Goal: Information Seeking & Learning: Learn about a topic

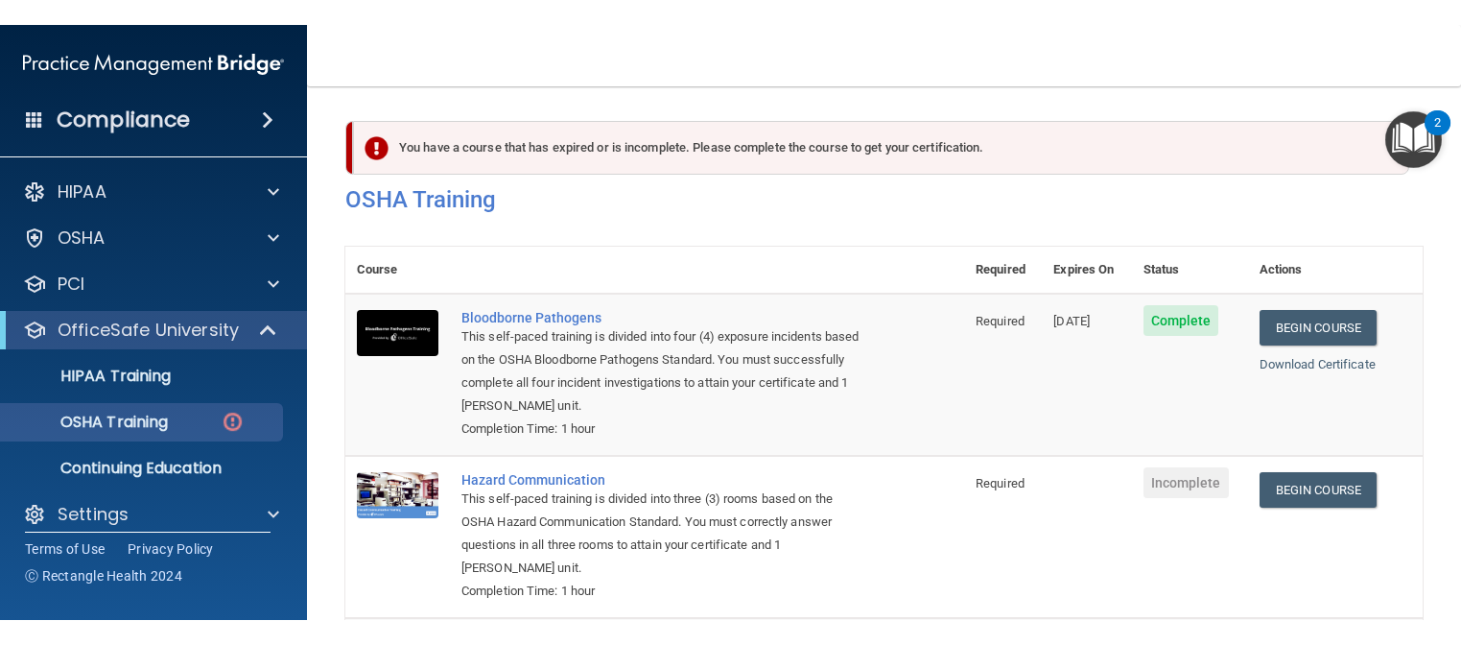
scroll to position [192, 0]
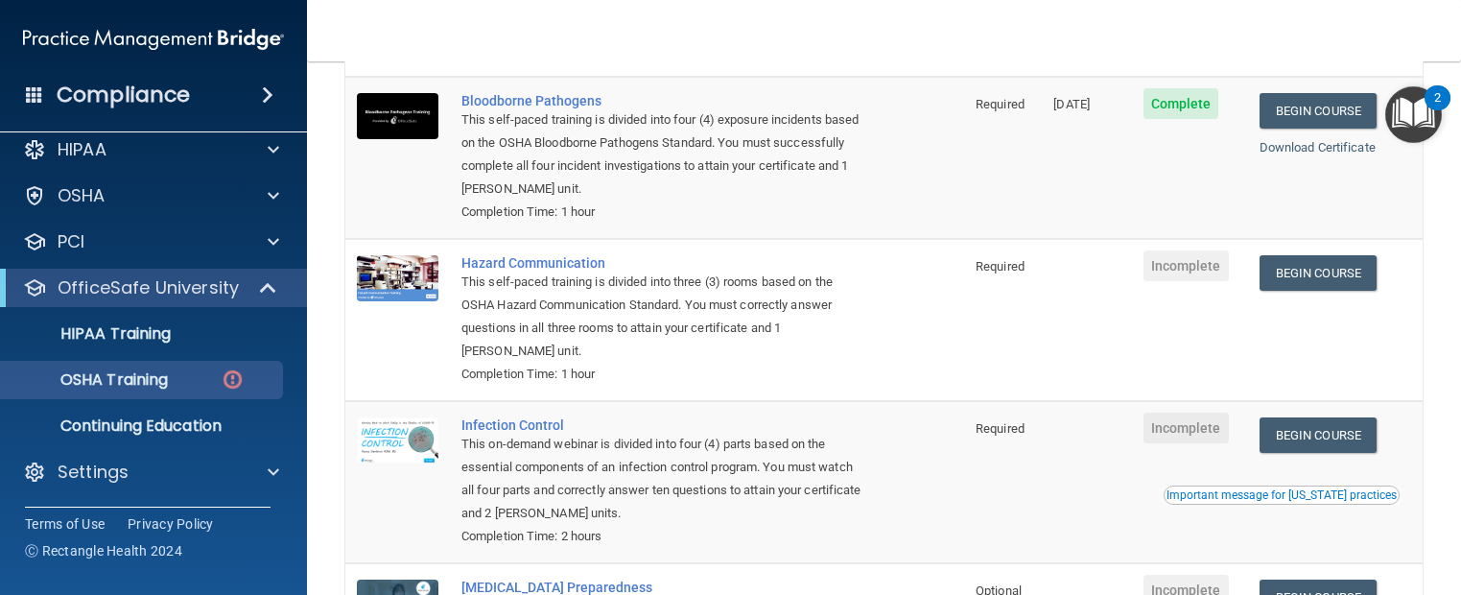
click at [1186, 267] on span "Incomplete" at bounding box center [1185, 265] width 85 height 31
click at [1323, 265] on link "Begin Course" at bounding box center [1317, 272] width 117 height 35
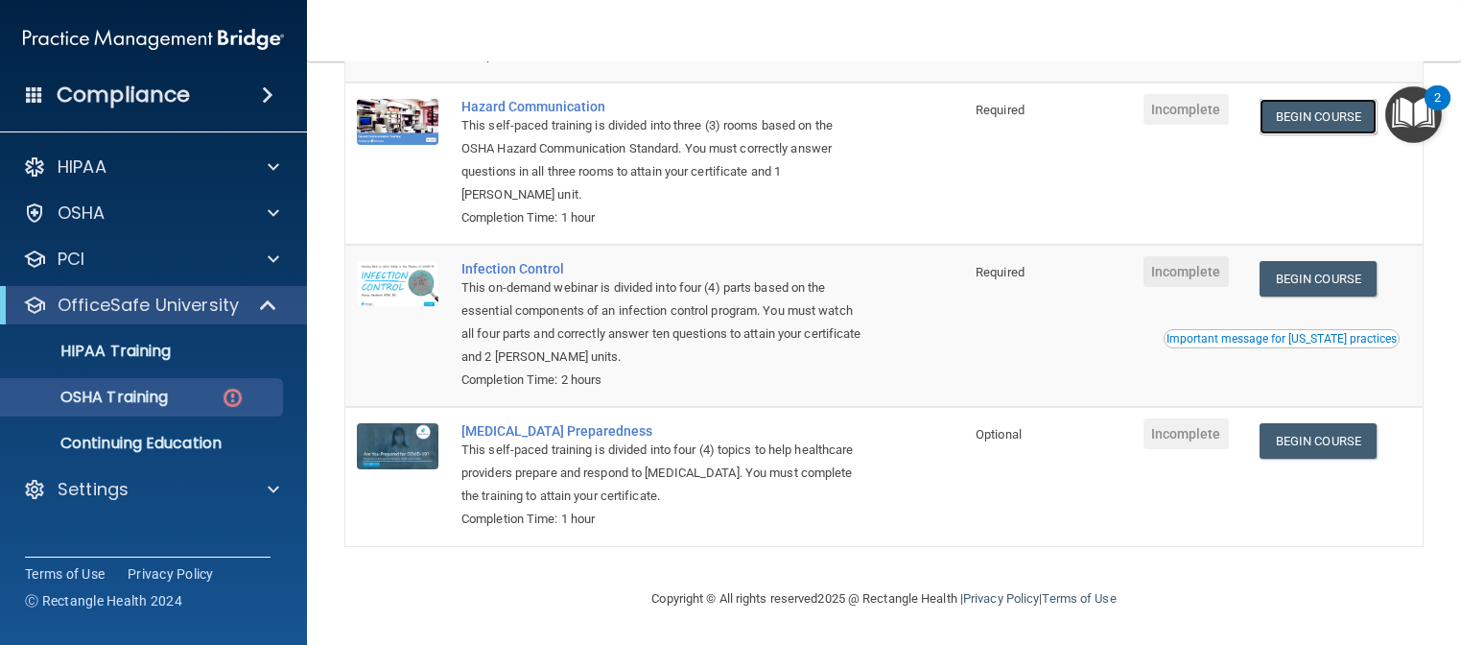
scroll to position [353, 0]
click at [185, 403] on div "OSHA Training" at bounding box center [143, 397] width 262 height 19
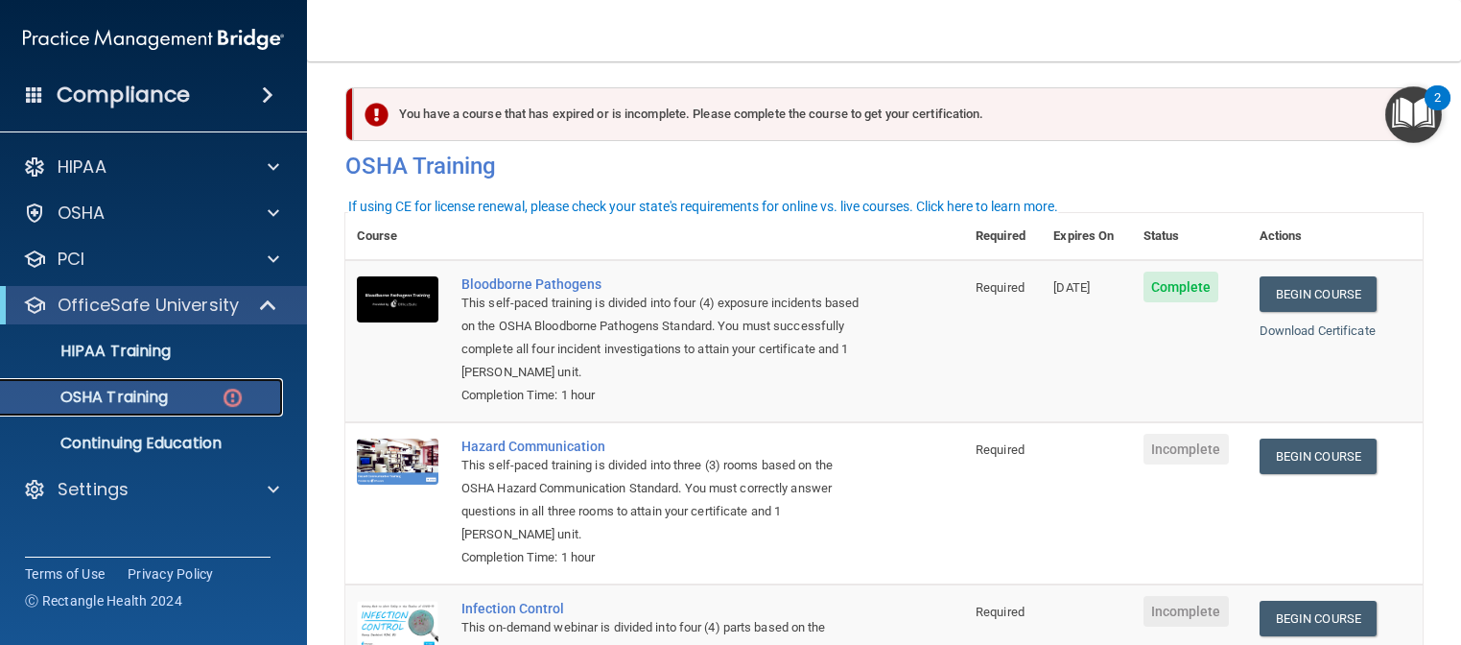
scroll to position [0, 0]
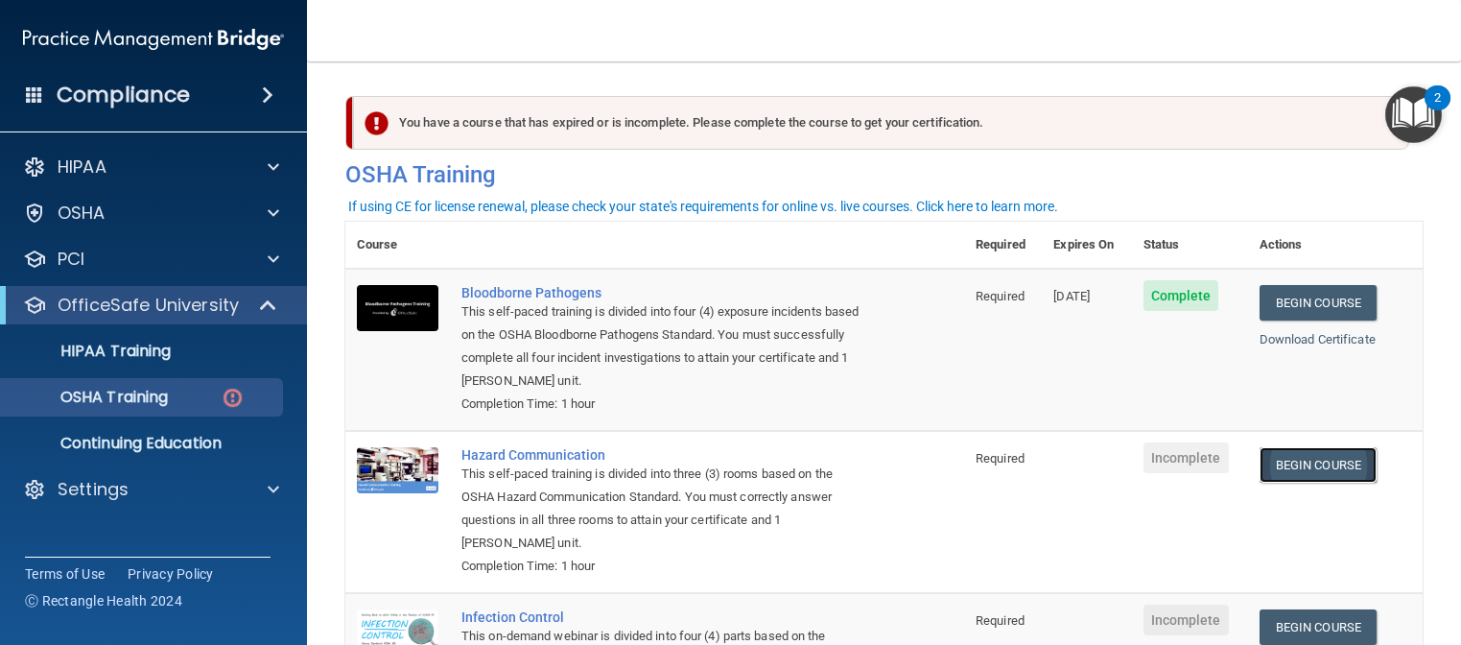
click at [1331, 464] on link "Begin Course" at bounding box center [1317, 464] width 117 height 35
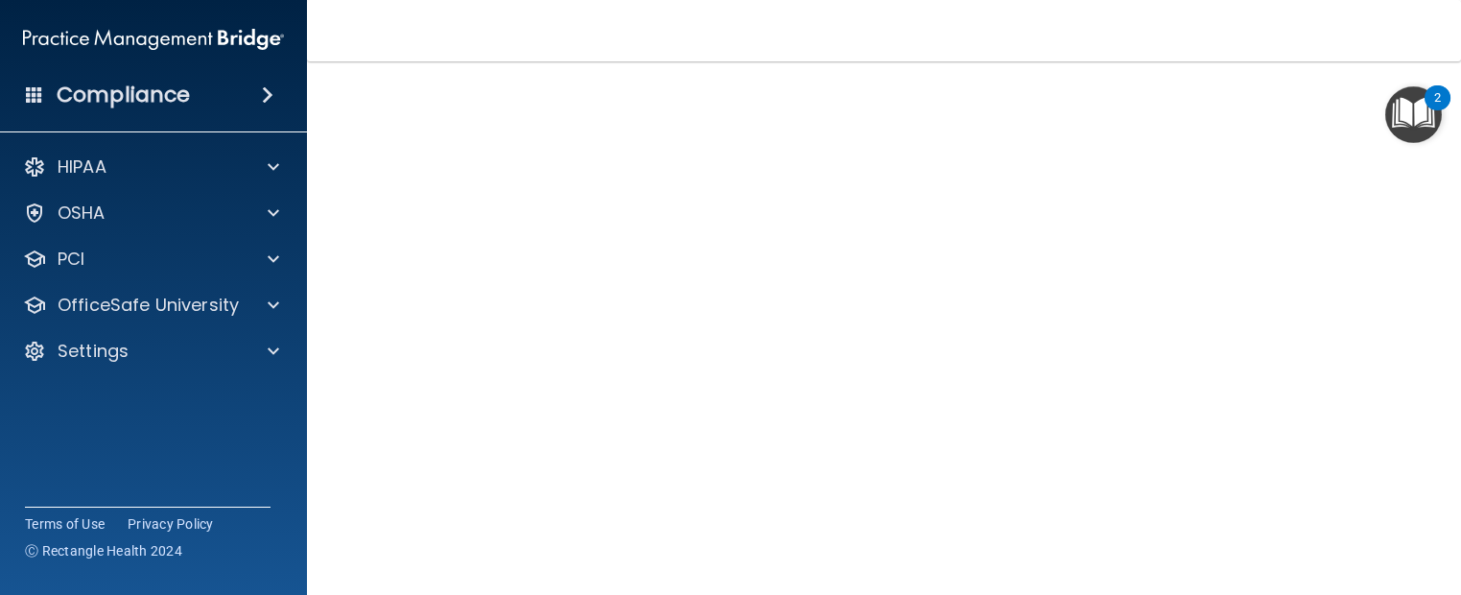
scroll to position [121, 0]
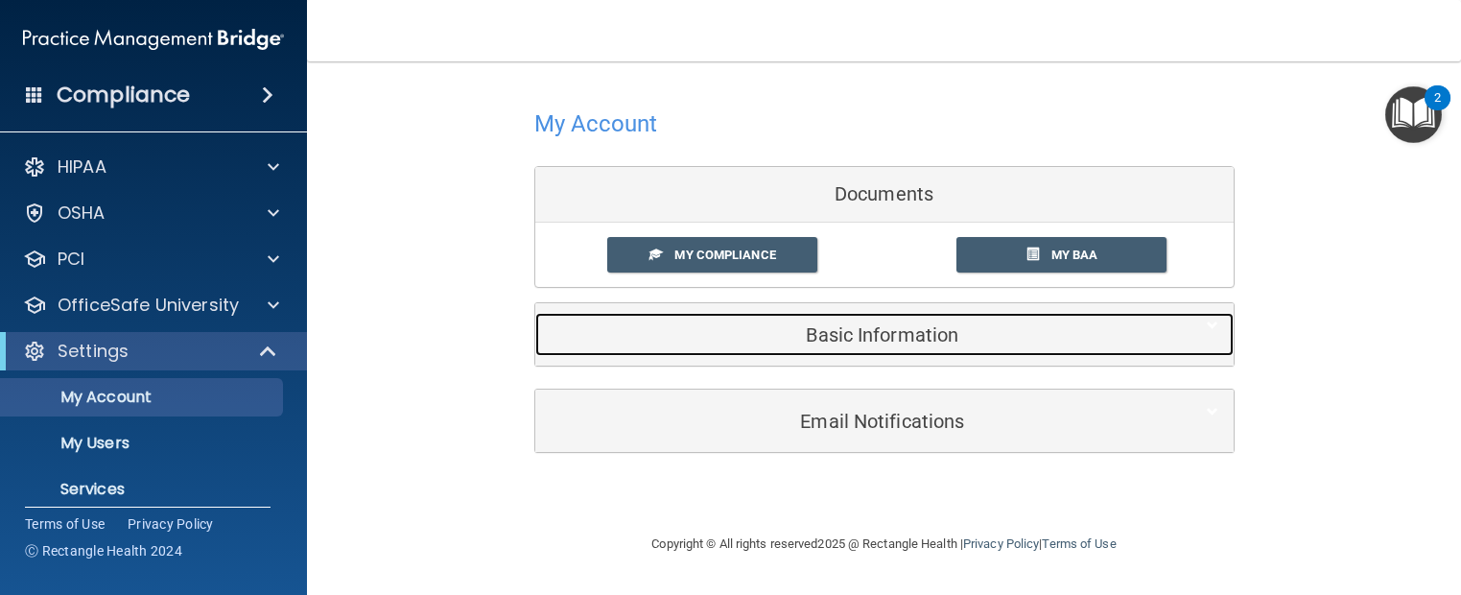
click at [803, 330] on h5 "Basic Information" at bounding box center [855, 334] width 611 height 21
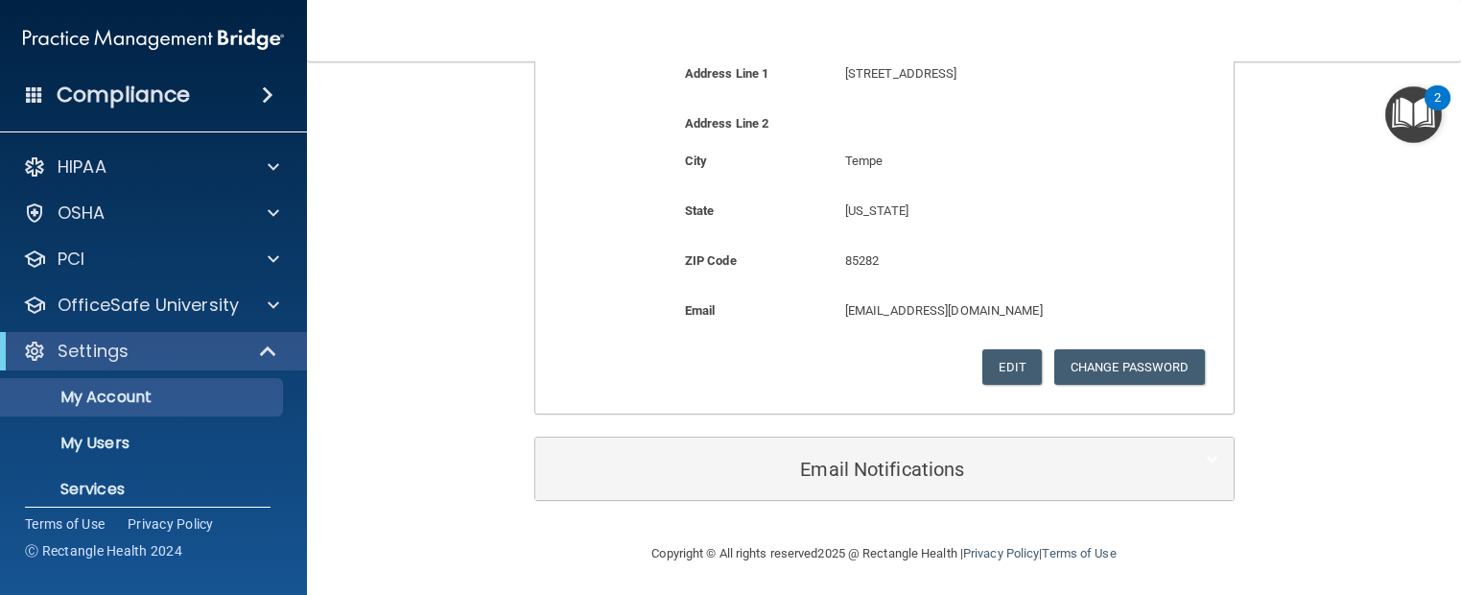
scroll to position [536, 0]
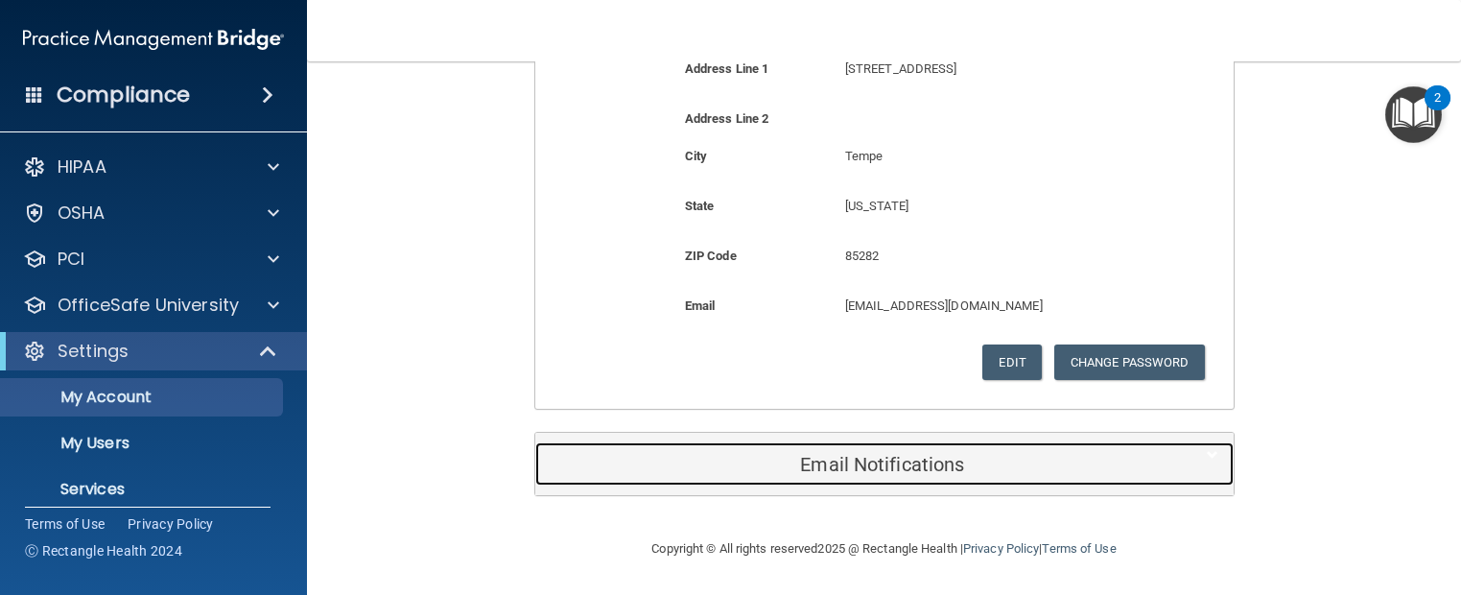
click at [758, 449] on div "Email Notifications" at bounding box center [855, 463] width 640 height 43
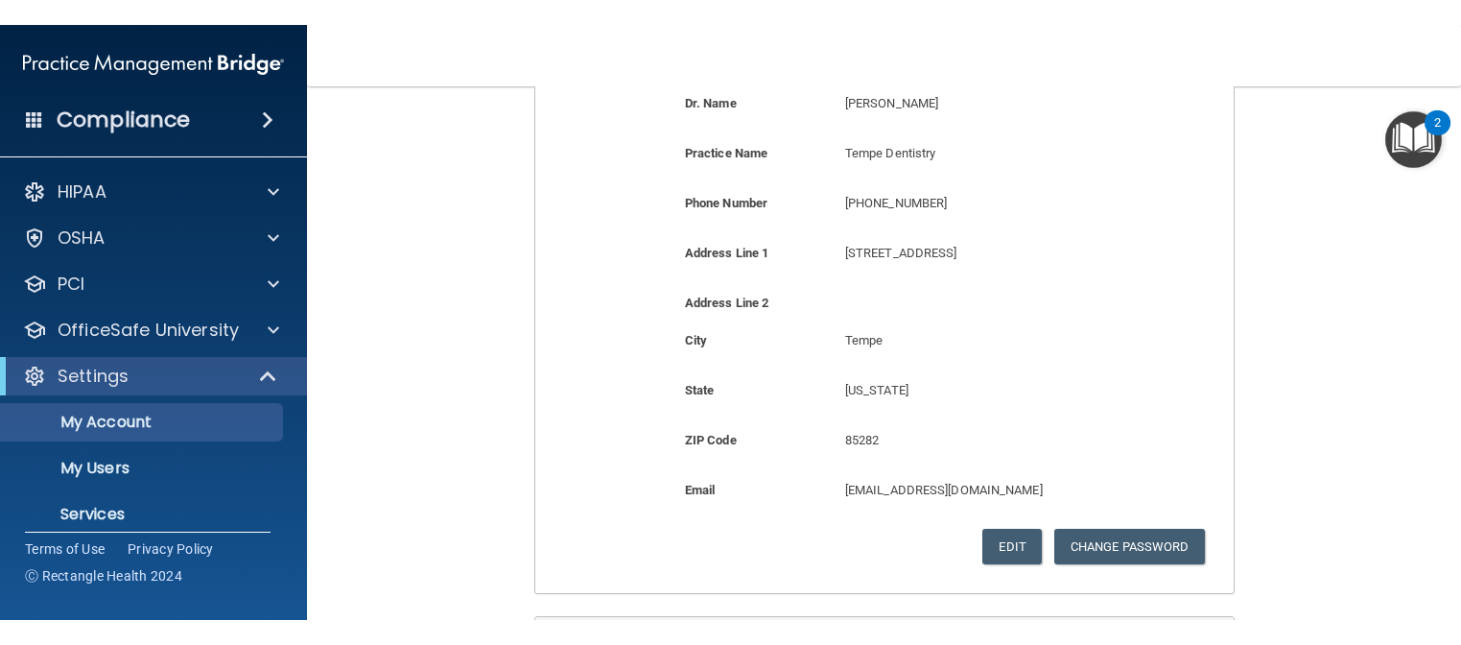
scroll to position [0, 0]
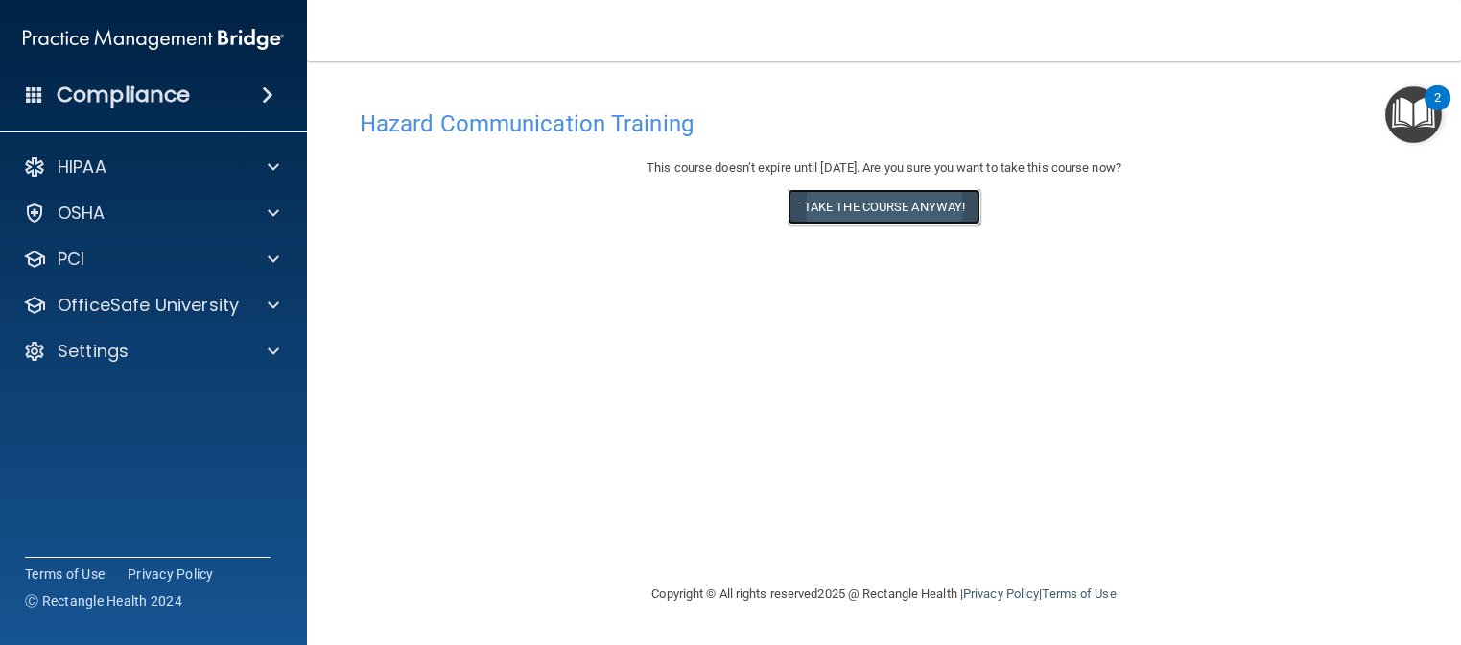
click at [892, 206] on button "Take the course anyway!" at bounding box center [883, 206] width 193 height 35
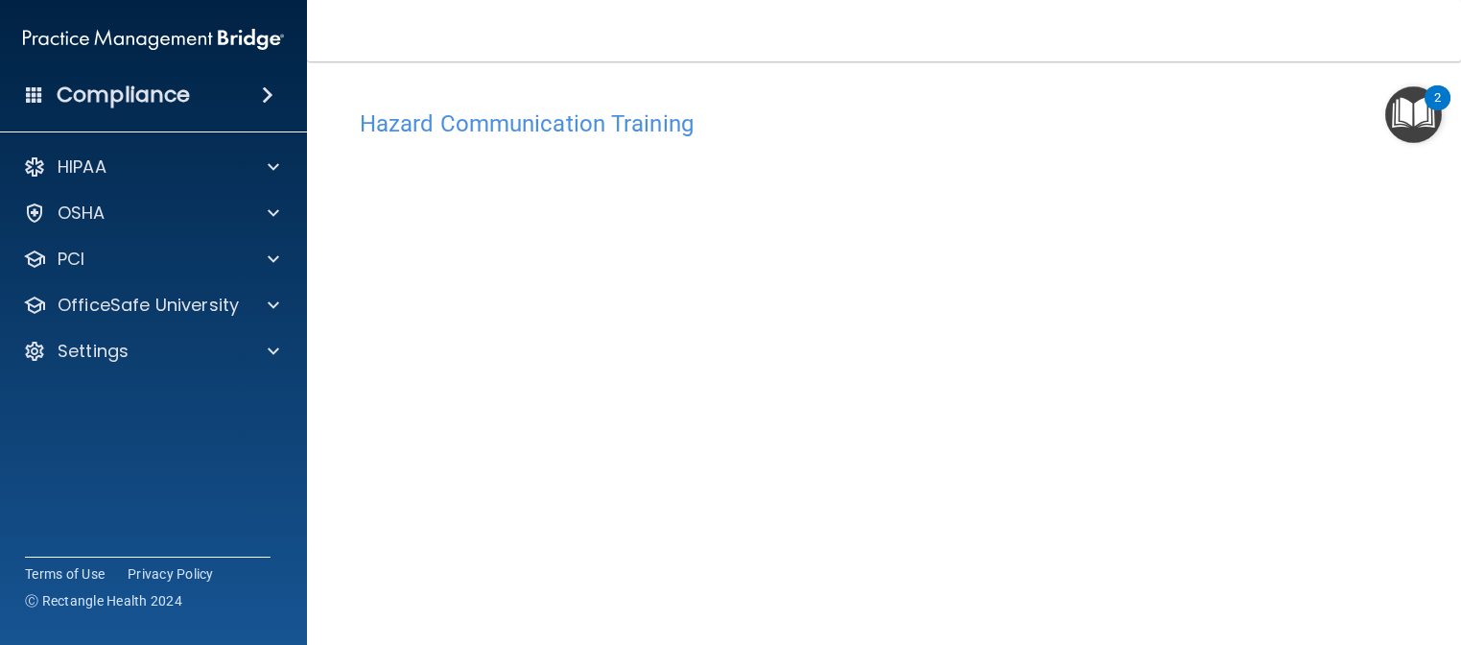
scroll to position [77, 0]
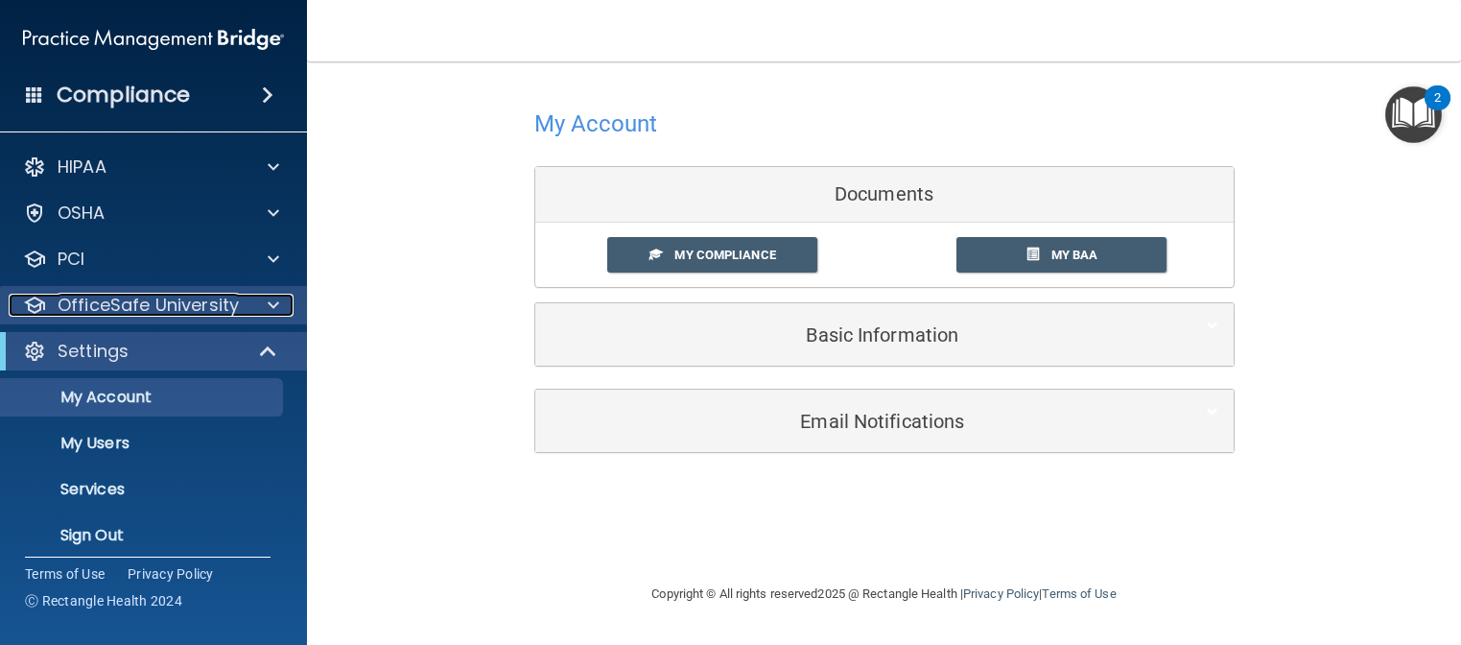
click at [270, 295] on span at bounding box center [274, 305] width 12 height 23
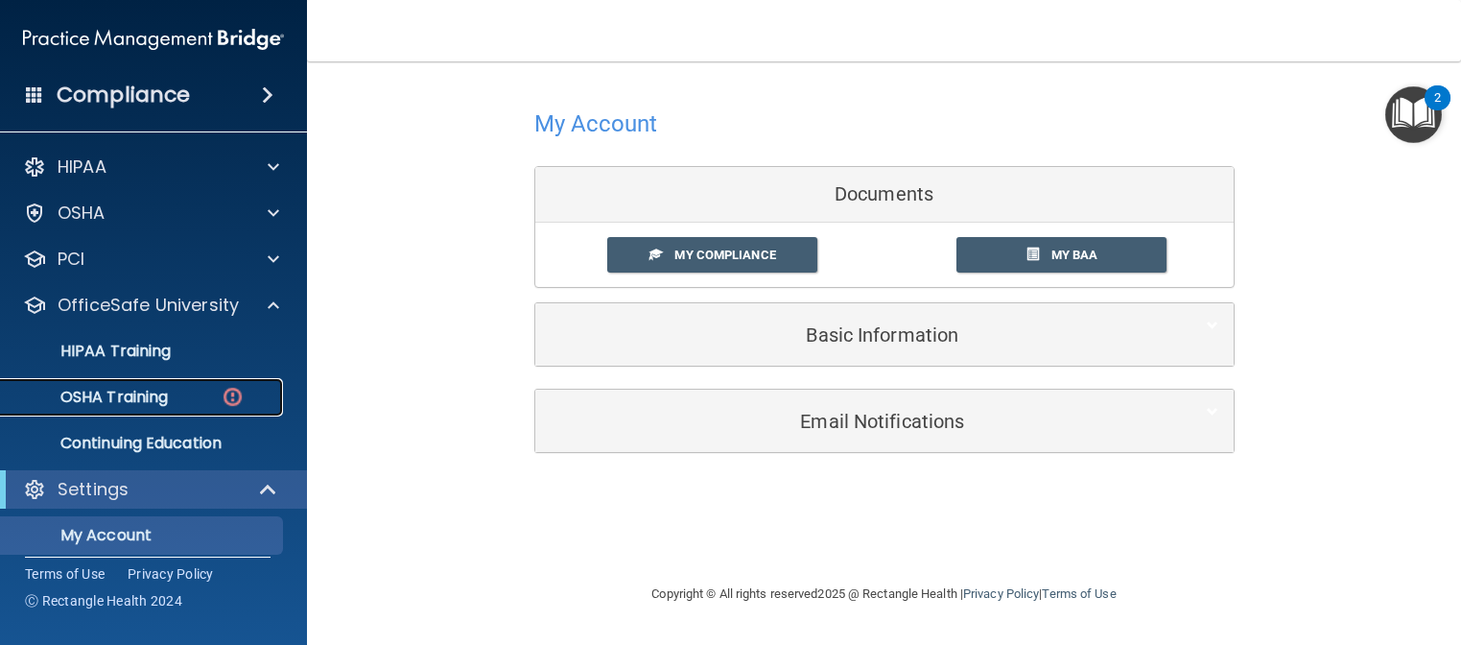
click at [179, 396] on div "OSHA Training" at bounding box center [143, 397] width 262 height 19
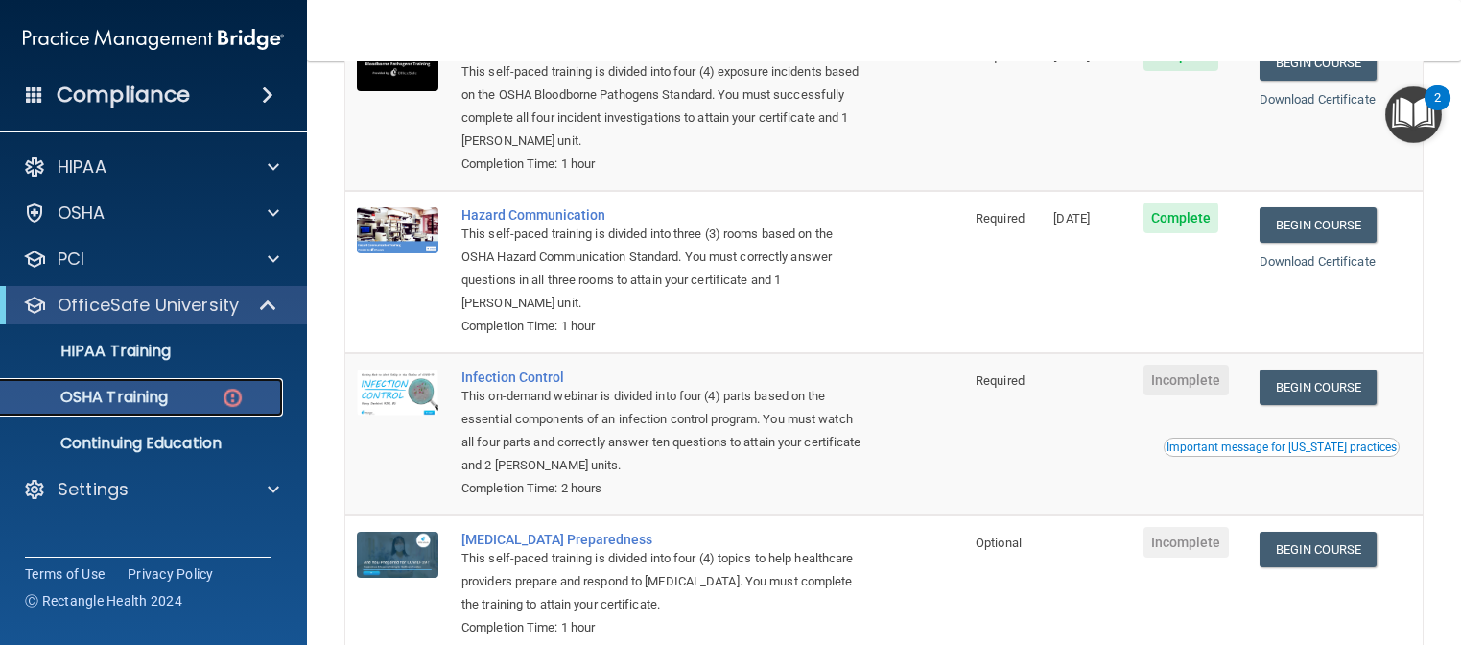
scroll to position [288, 0]
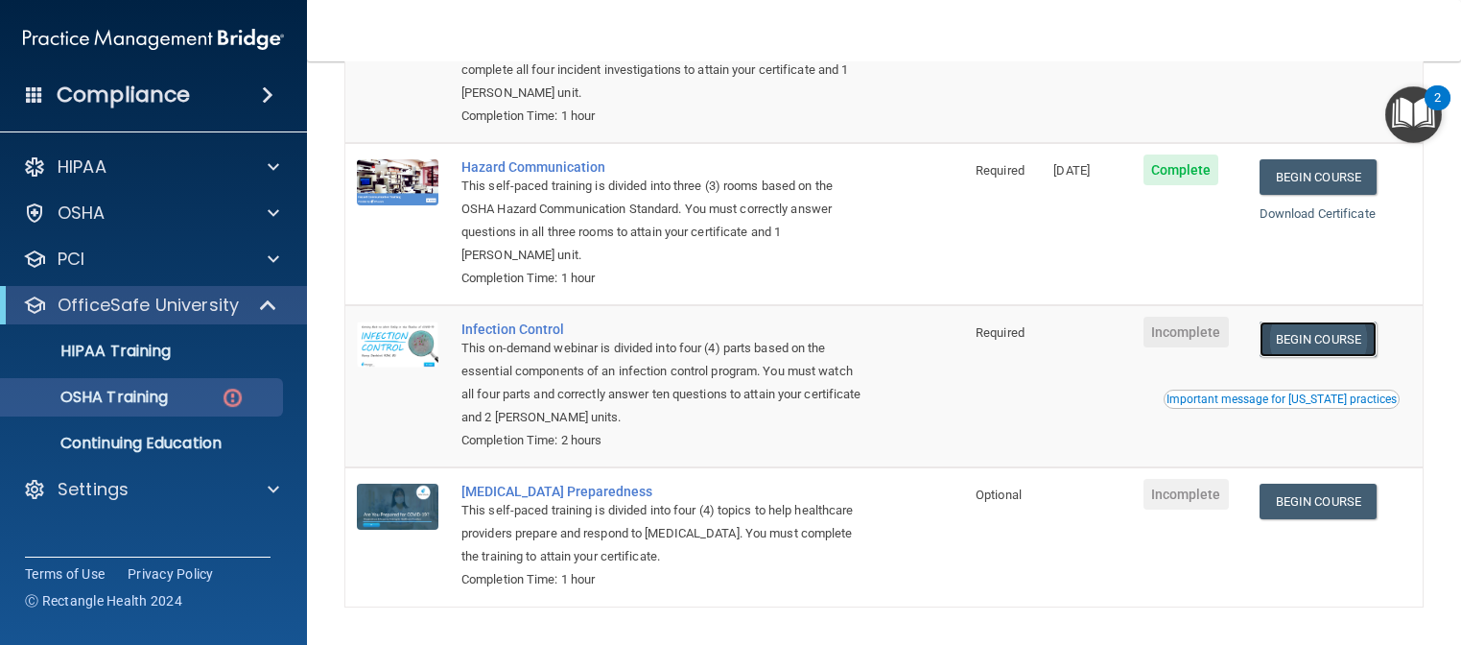
click at [1306, 340] on link "Begin Course" at bounding box center [1317, 338] width 117 height 35
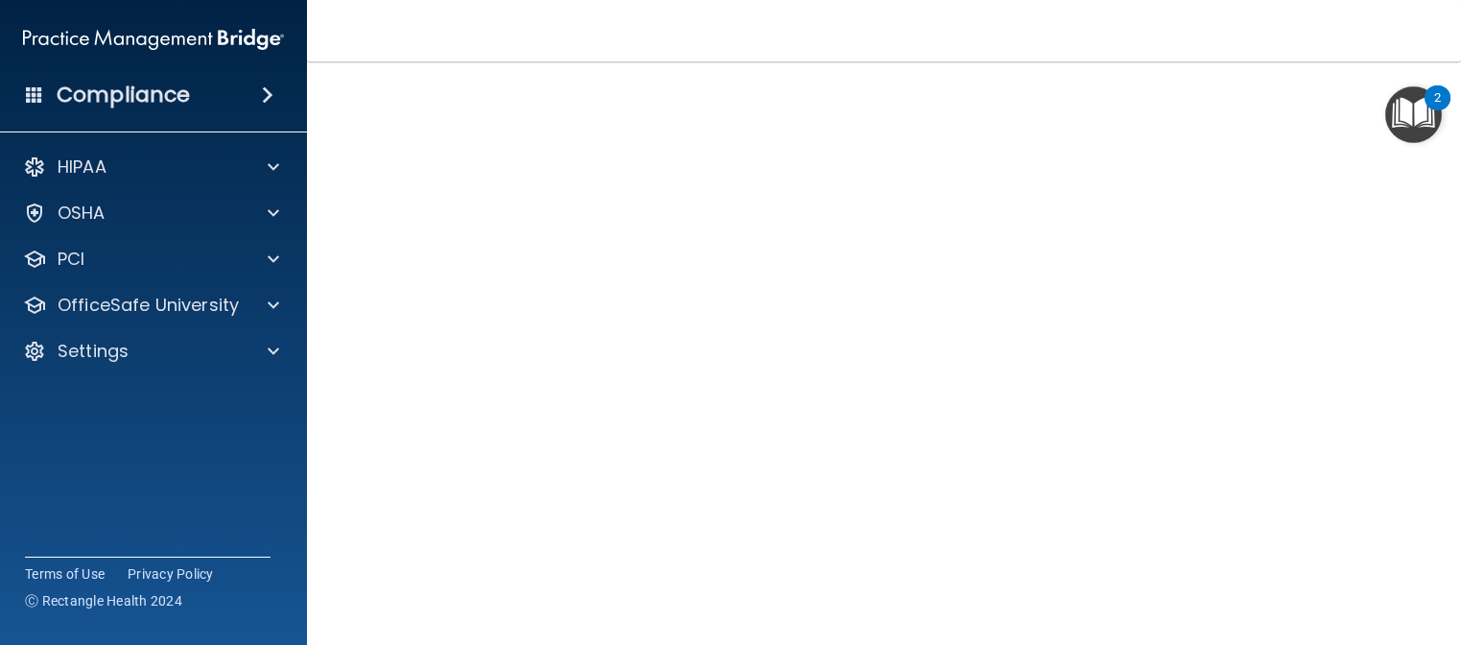
scroll to position [96, 0]
